Goal: Task Accomplishment & Management: Use online tool/utility

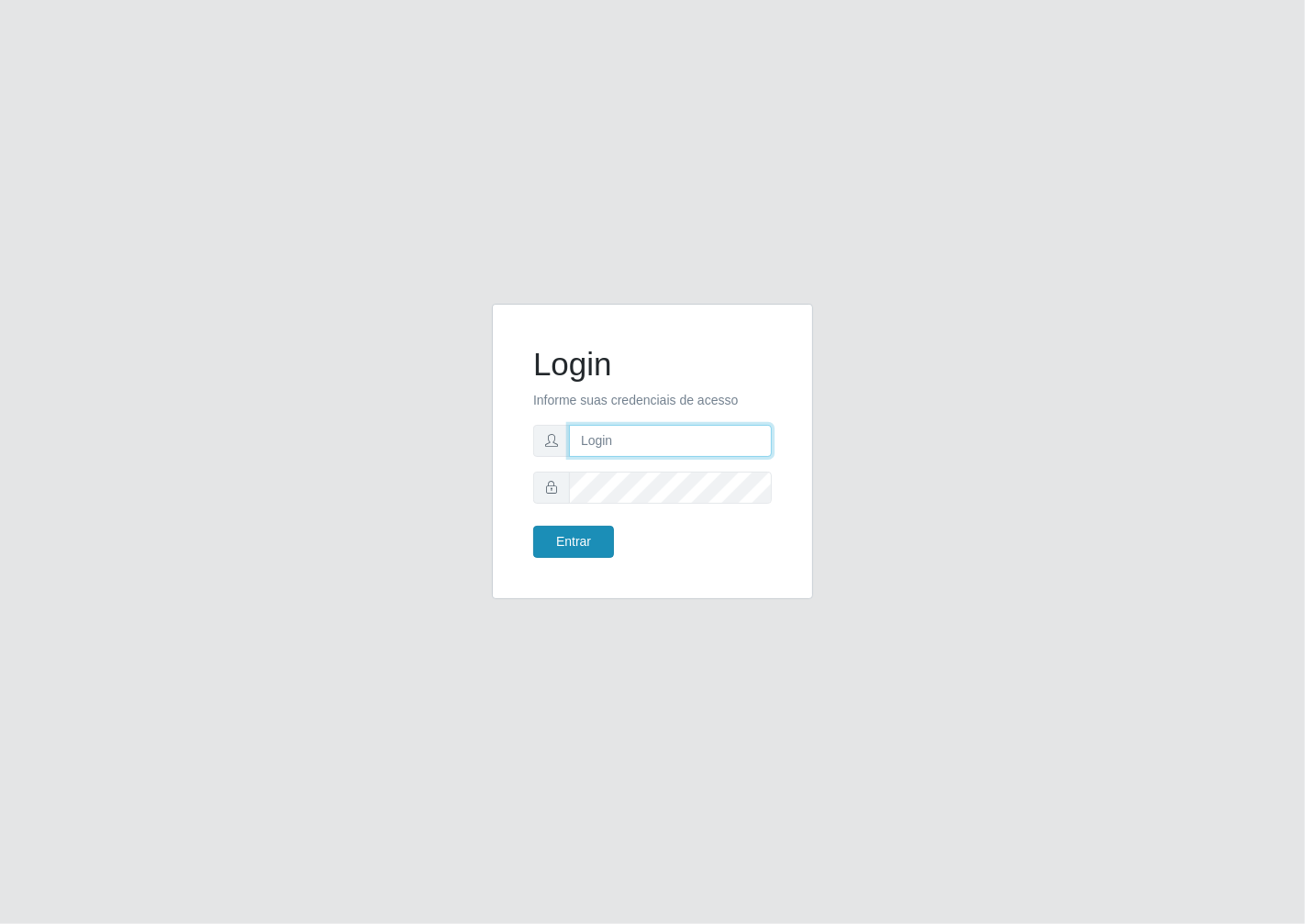
type input "janaina@iwof"
click at [597, 542] on button "Entrar" at bounding box center [573, 541] width 81 height 32
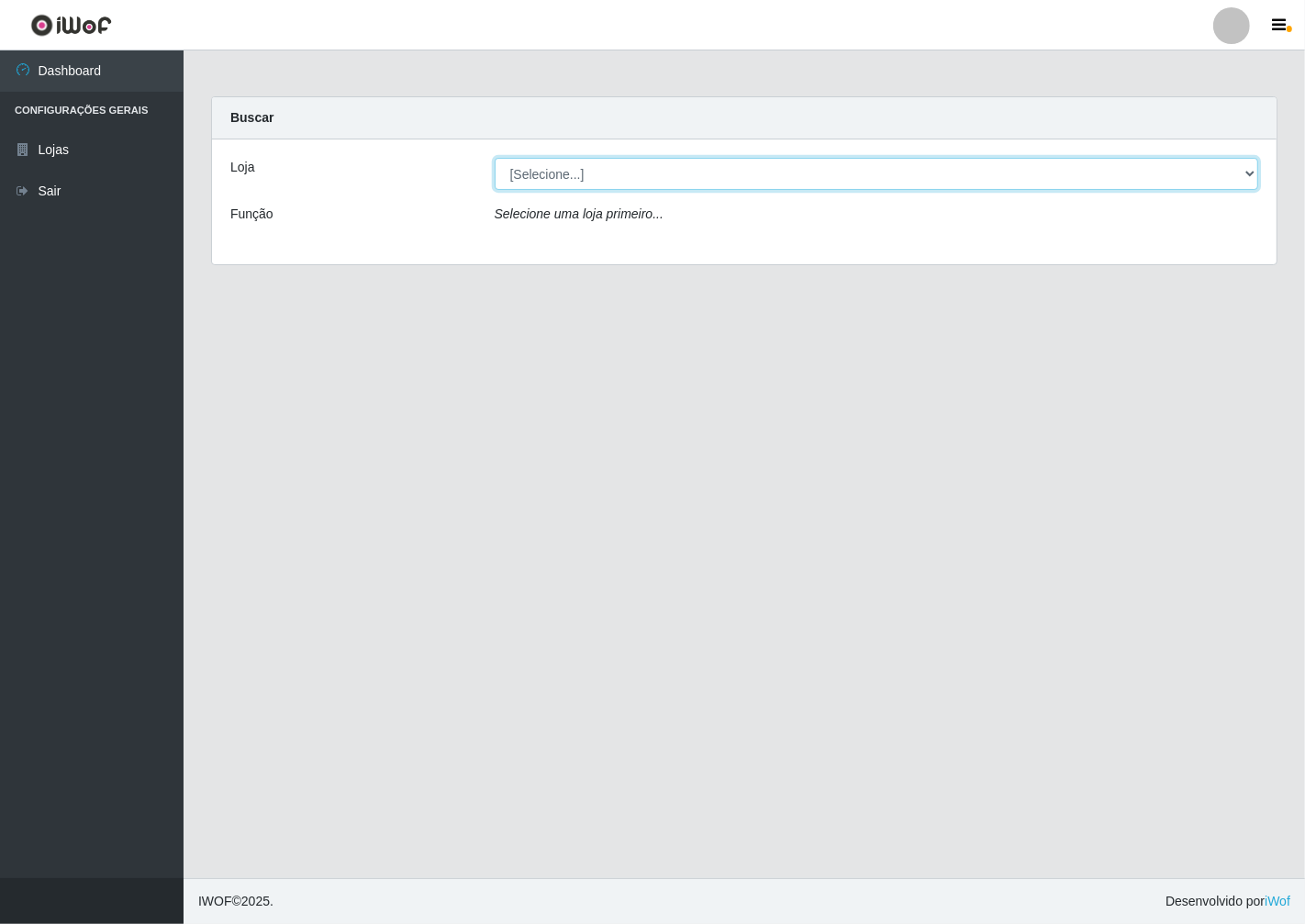
click at [1254, 178] on select "[Selecione...] Minimercado Filezão" at bounding box center [876, 173] width 764 height 32
select select "204"
click at [494, 158] on select "[Selecione...] Minimercado Filezão" at bounding box center [876, 173] width 764 height 32
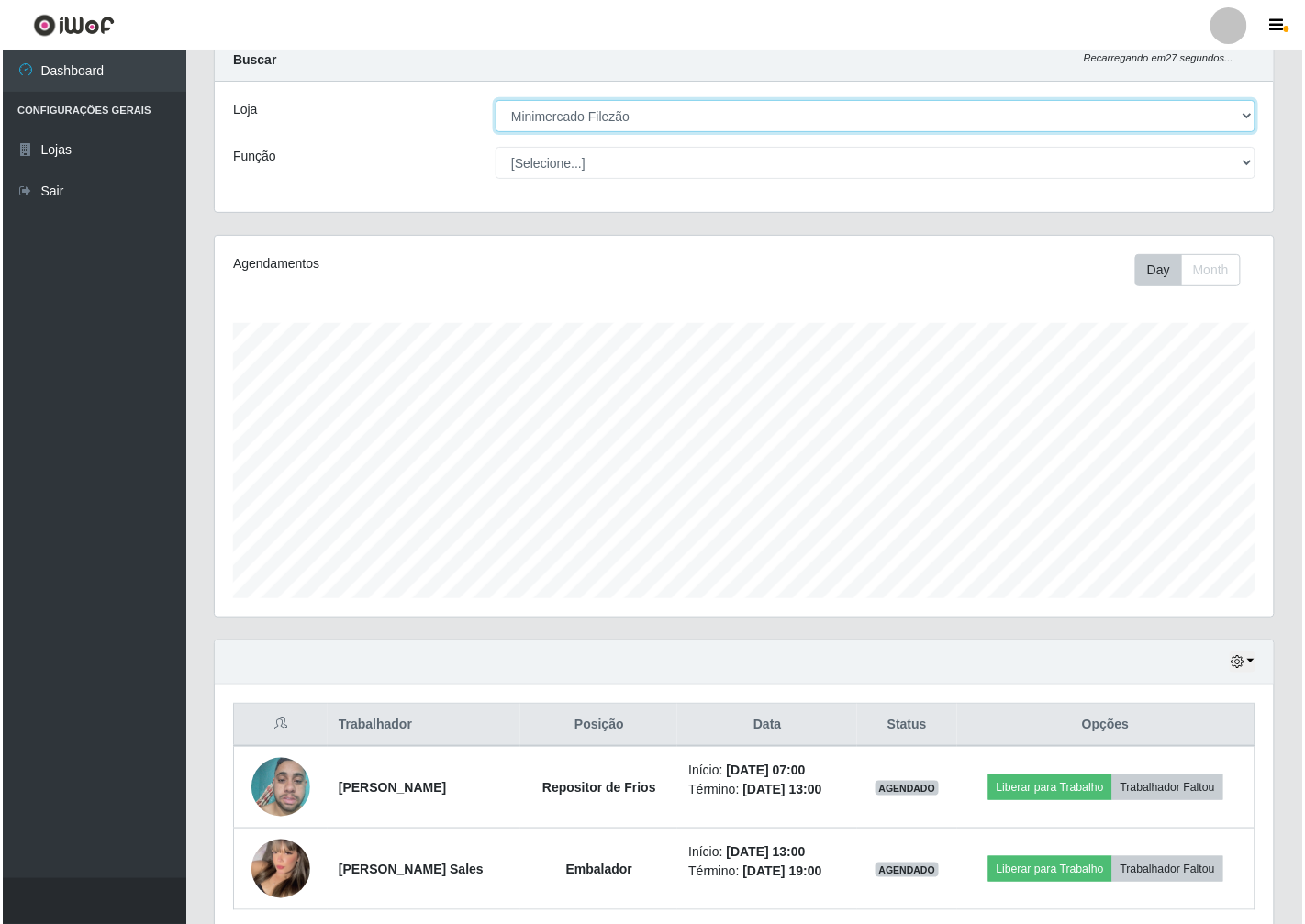
scroll to position [29, 0]
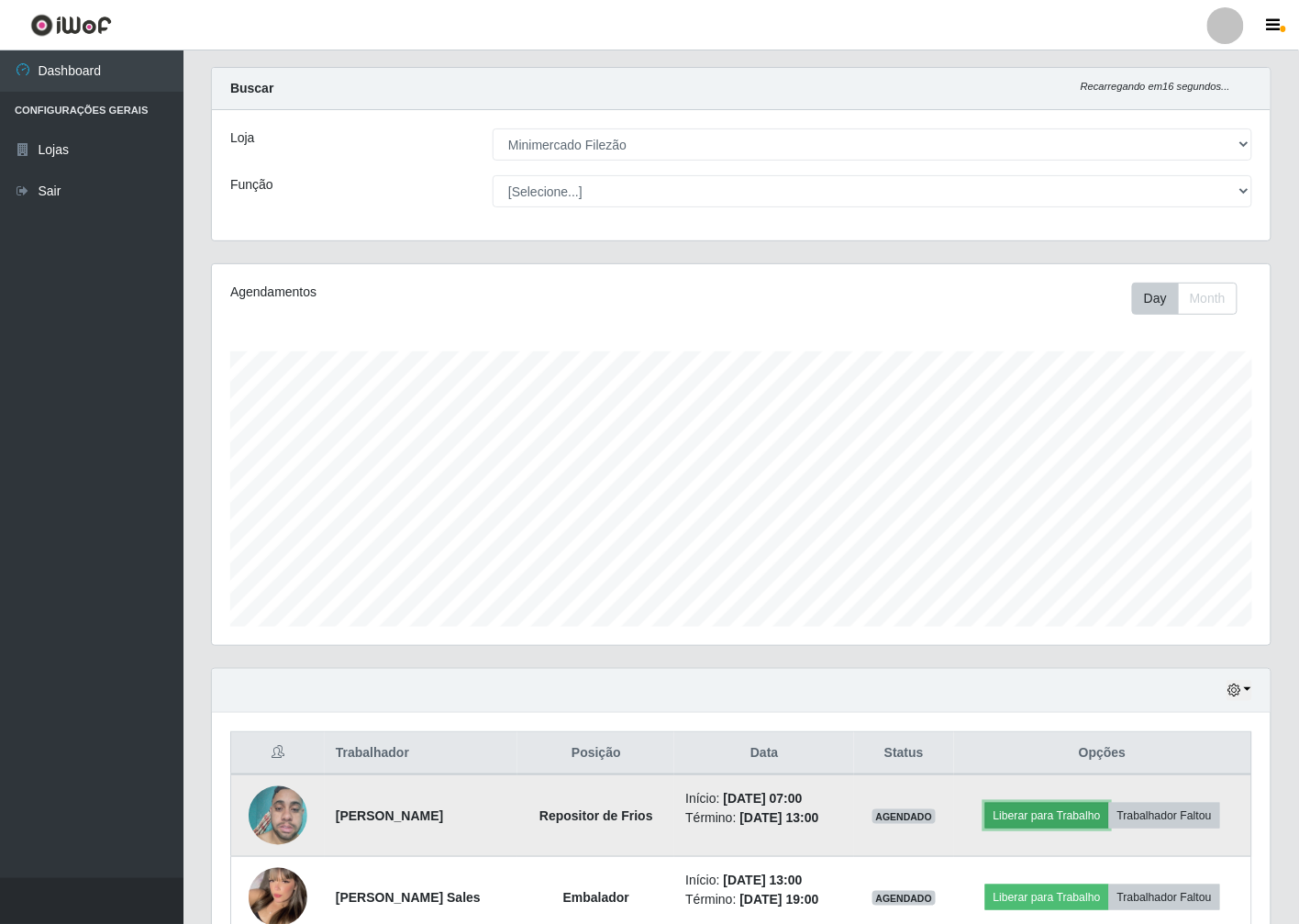
click at [1083, 811] on button "Liberar para Trabalho" at bounding box center [1047, 815] width 124 height 26
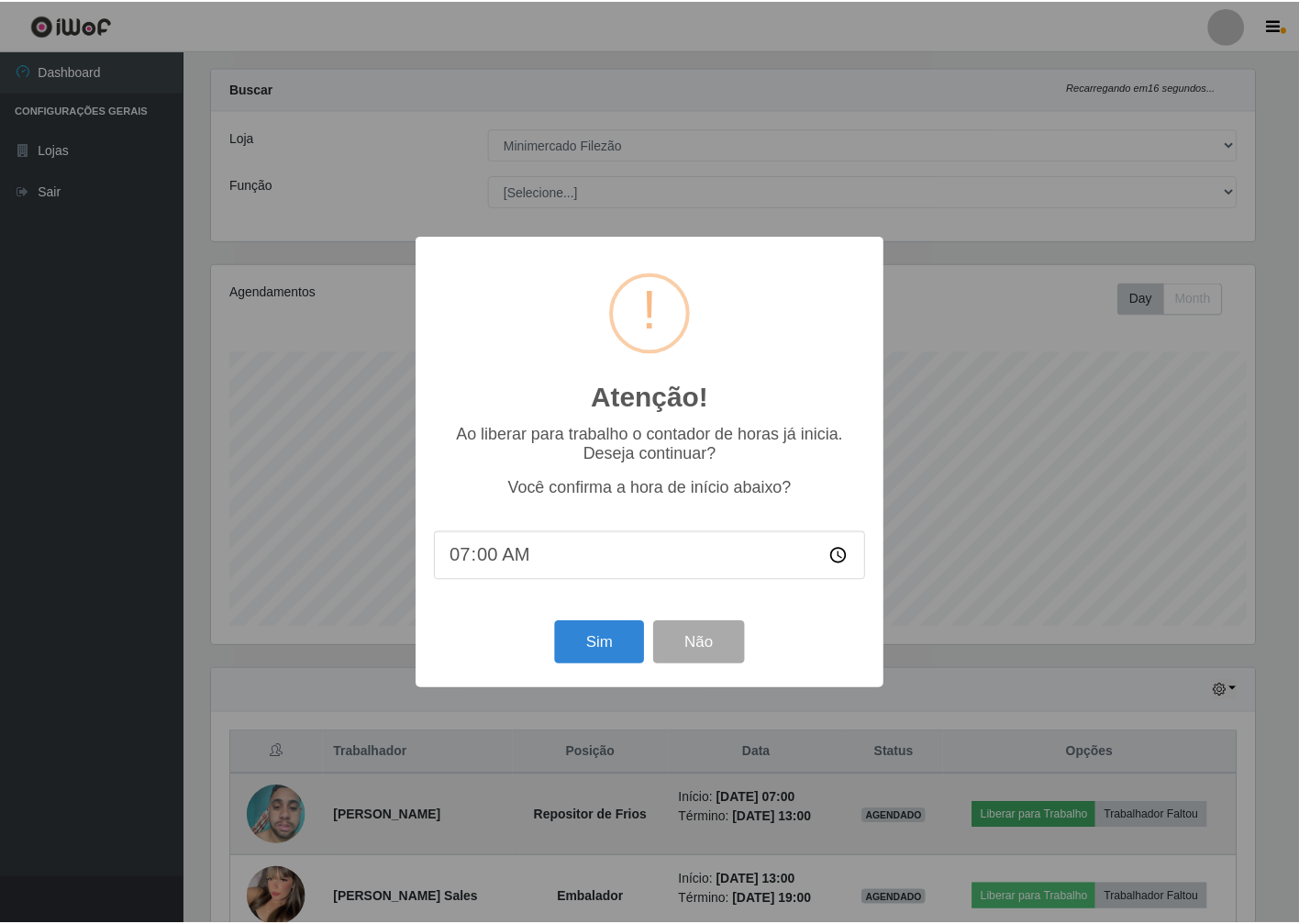
scroll to position [380, 1047]
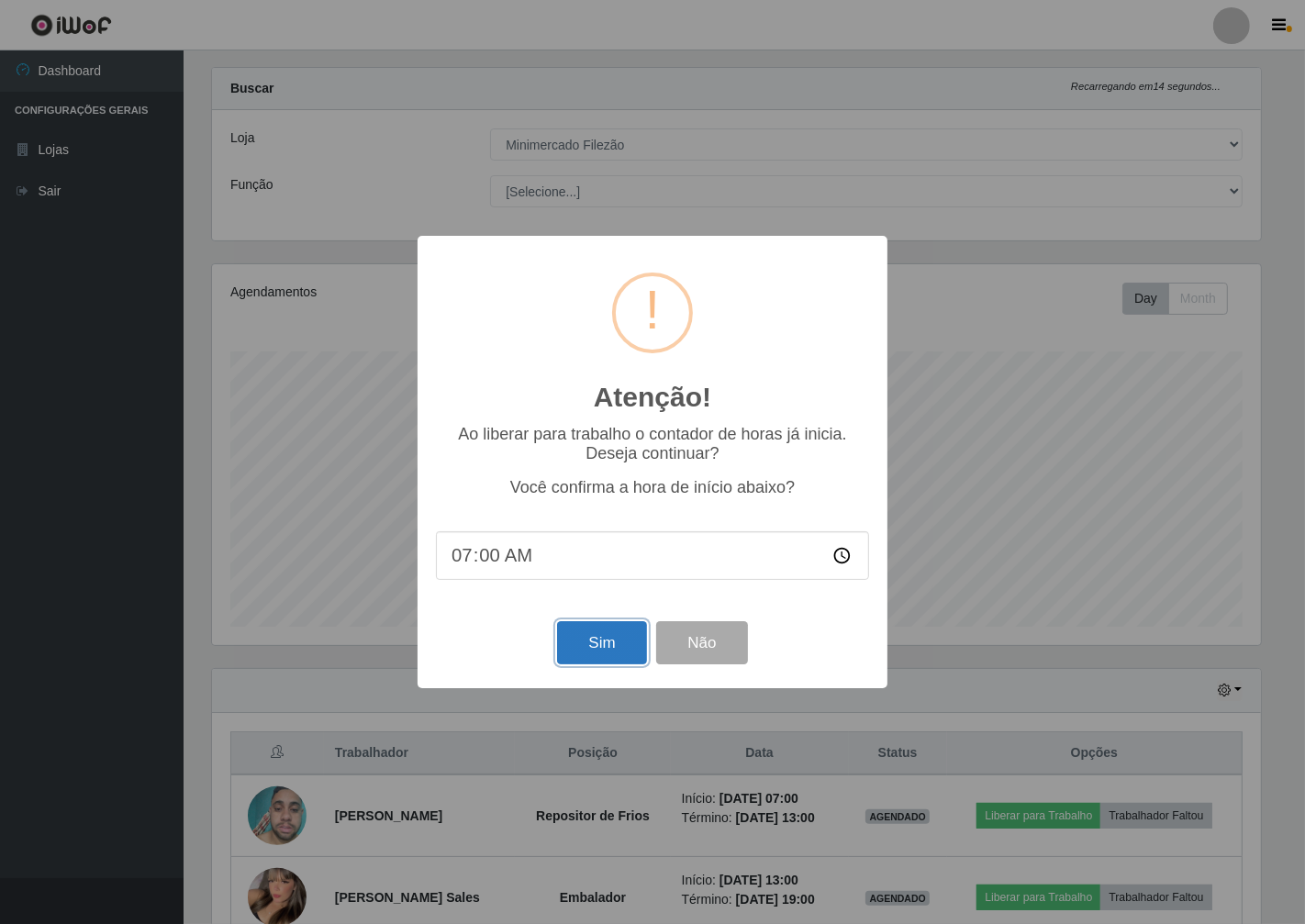
click at [599, 633] on button "Sim" at bounding box center [601, 643] width 89 height 43
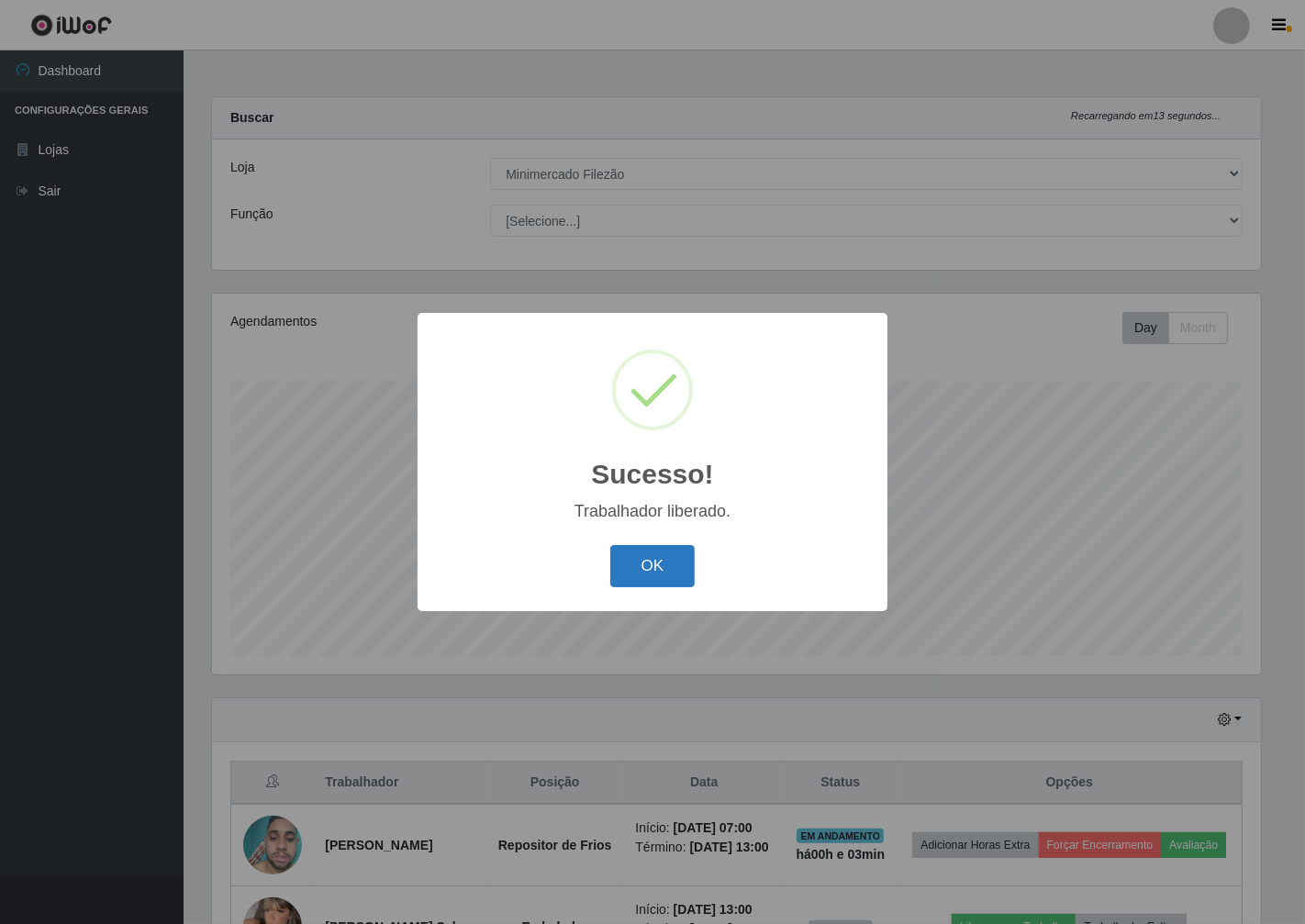
click at [668, 562] on button "OK" at bounding box center [652, 567] width 86 height 43
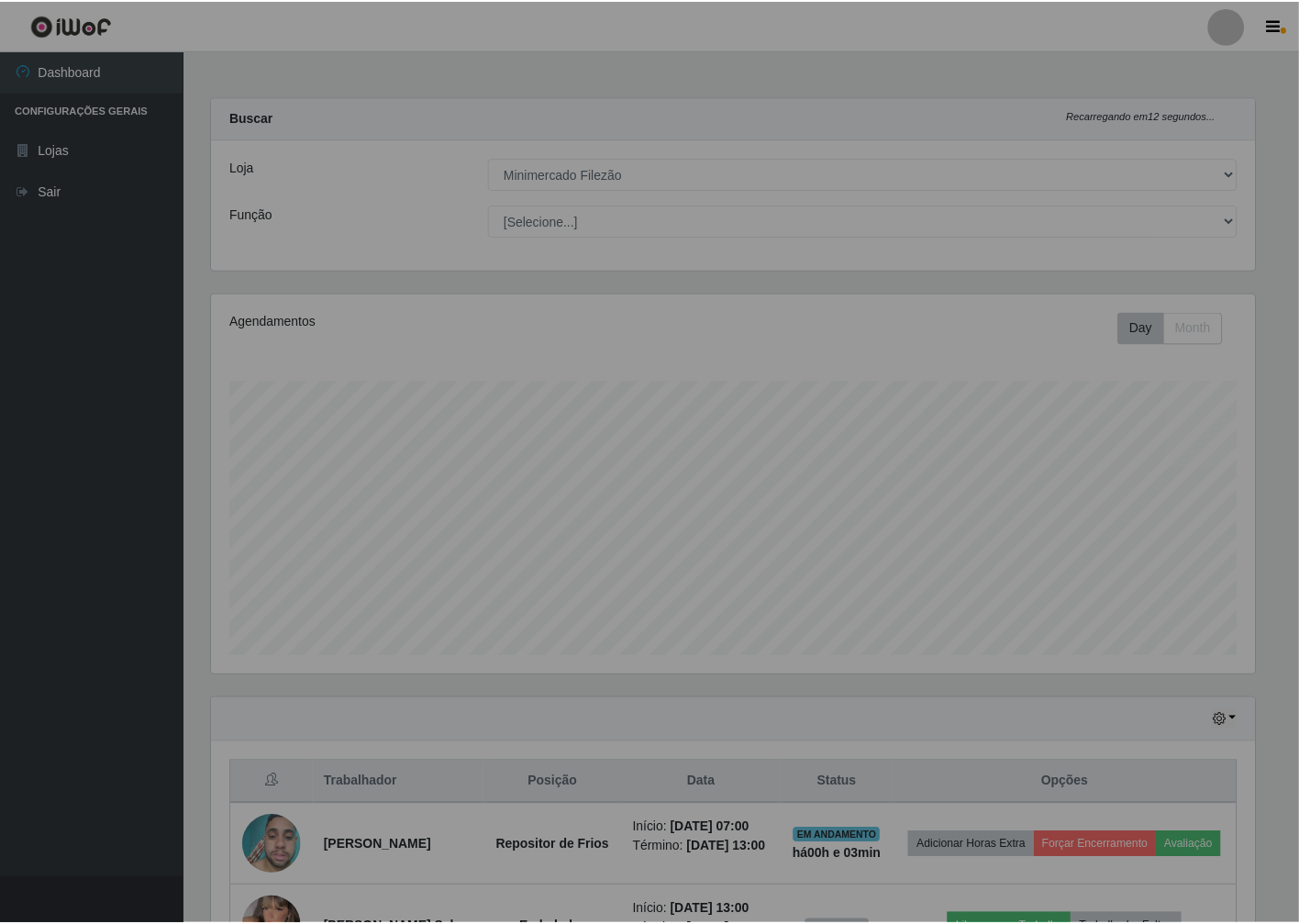
scroll to position [380, 1059]
